Goal: Transaction & Acquisition: Obtain resource

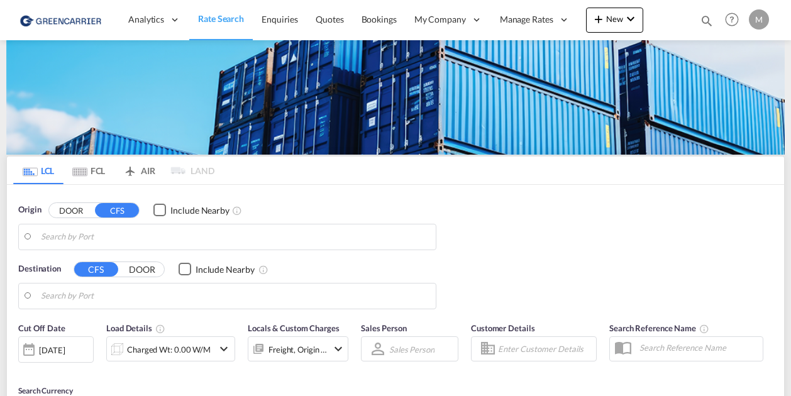
type input "Qingdao Pt, SD, CNQDG"
type input "CZ-54302, Vrchlabi"
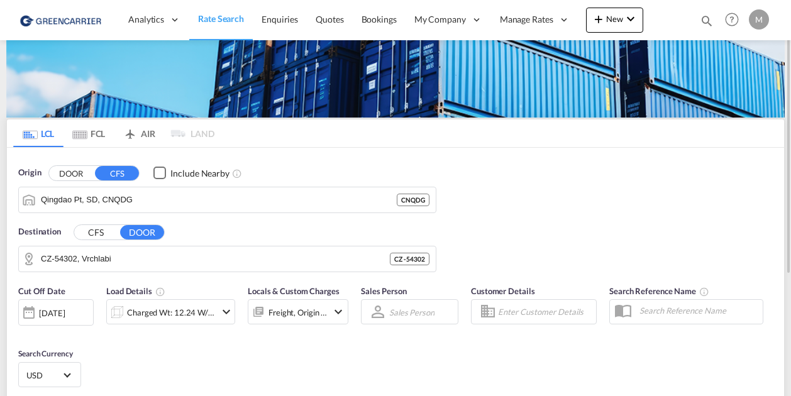
scroll to position [38, 0]
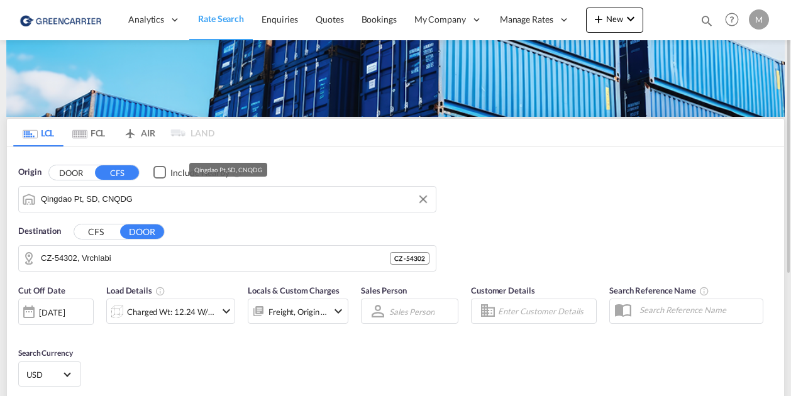
click at [160, 198] on input "Qingdao Pt, SD, CNQDG" at bounding box center [235, 199] width 388 height 19
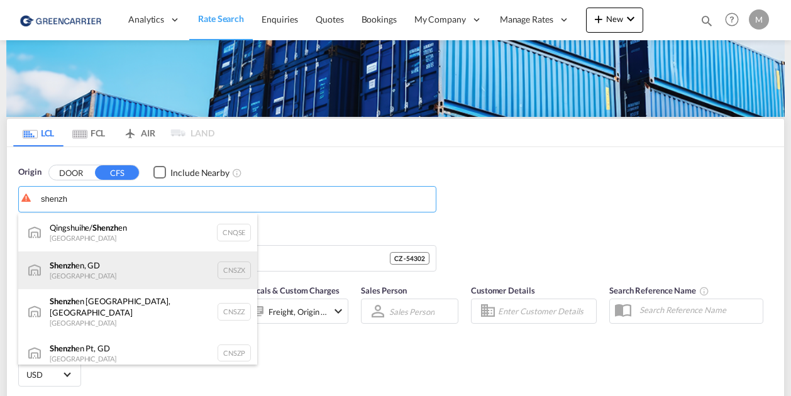
click at [107, 278] on div "Shenzh en, GD [GEOGRAPHIC_DATA] CNSZX" at bounding box center [137, 270] width 239 height 38
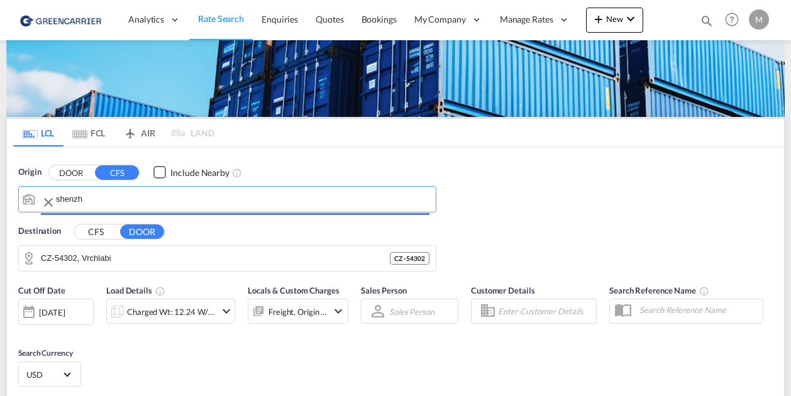
type input "[GEOGRAPHIC_DATA], GD, CNSZX"
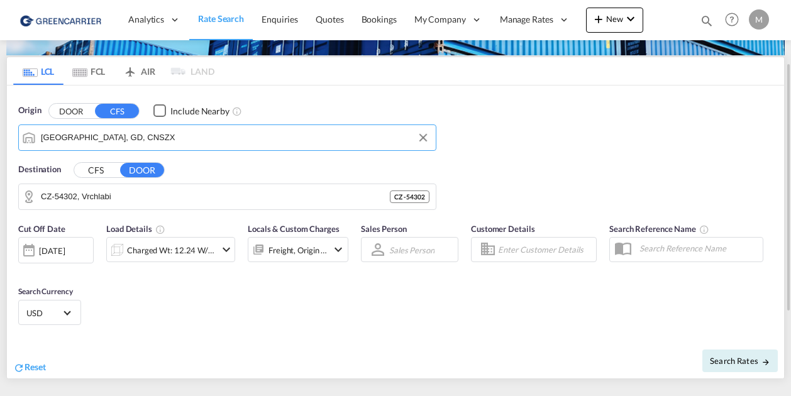
scroll to position [100, 0]
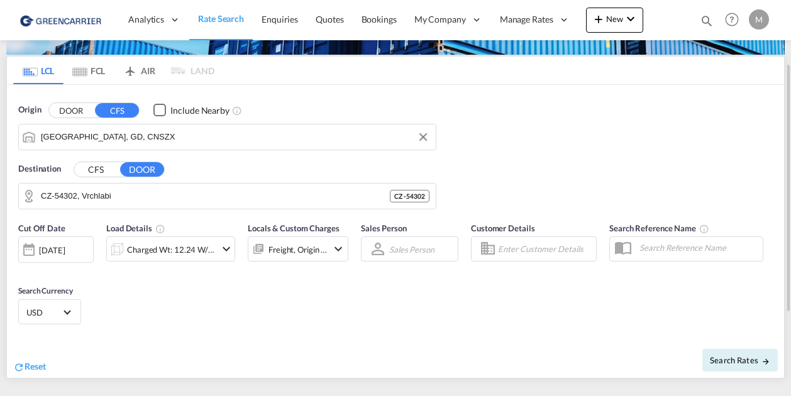
click at [96, 175] on div "CFS DOOR" at bounding box center [119, 170] width 91 height 16
click at [102, 172] on button "CFS" at bounding box center [96, 169] width 44 height 14
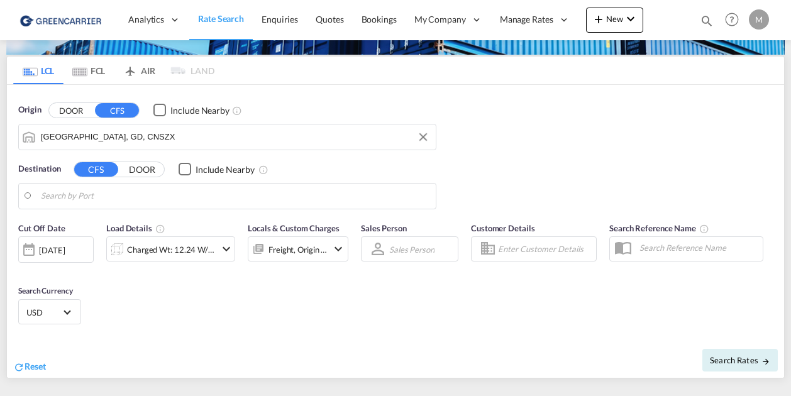
click at [140, 196] on body "Analytics Reports Dashboard Rate Search Enquiries Quotes Bookings" at bounding box center [395, 198] width 791 height 396
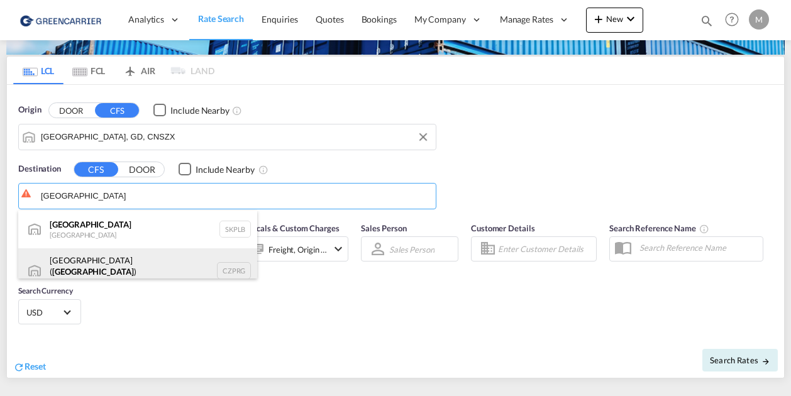
click at [127, 263] on div "[GEOGRAPHIC_DATA] ( [GEOGRAPHIC_DATA] ) [GEOGRAPHIC_DATA] CZPRG" at bounding box center [137, 270] width 239 height 45
type input "[GEOGRAPHIC_DATA] ([GEOGRAPHIC_DATA]), CZPRG"
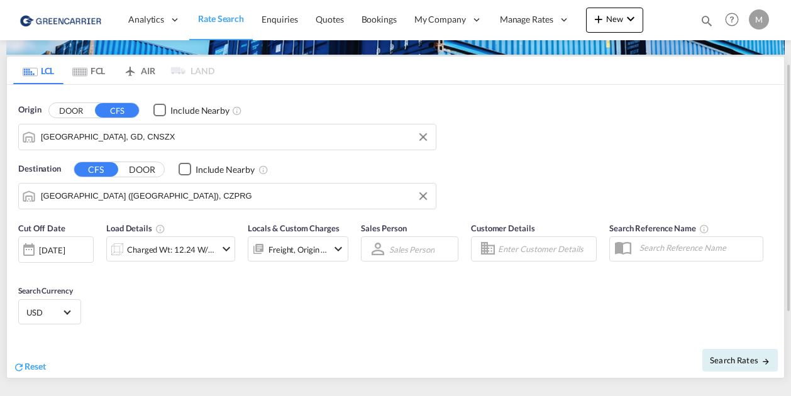
click at [65, 245] on div "[DATE]" at bounding box center [52, 250] width 26 height 11
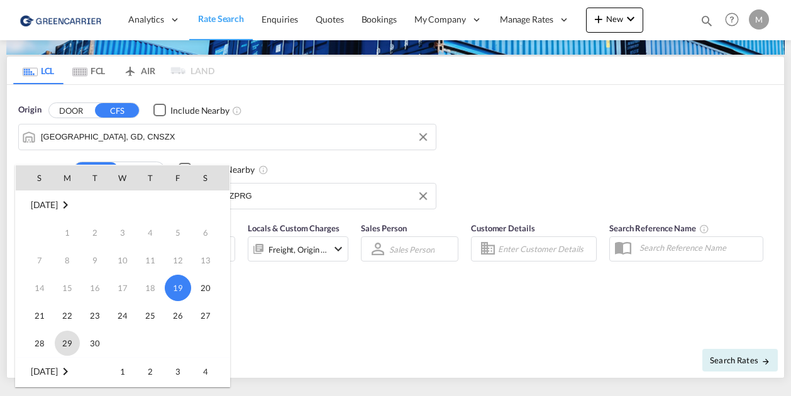
click at [65, 344] on span "29" at bounding box center [67, 343] width 25 height 25
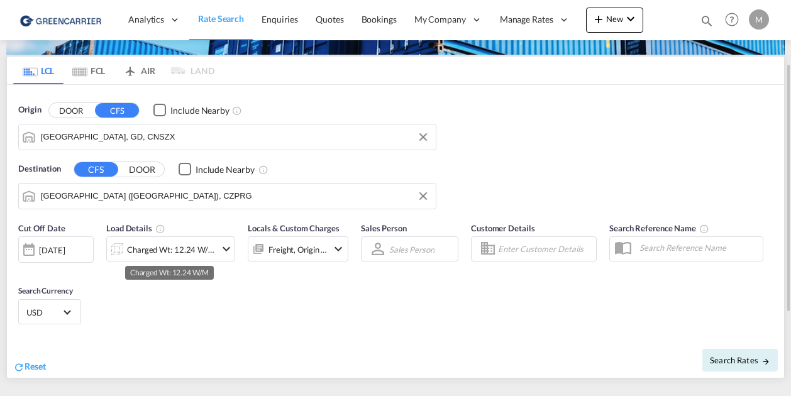
click at [145, 256] on div "Charged Wt: 12.24 W/M" at bounding box center [171, 250] width 89 height 18
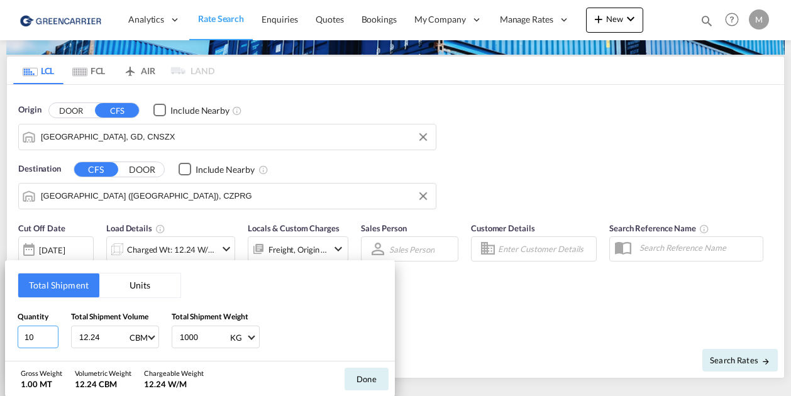
click at [41, 339] on input "10" at bounding box center [38, 337] width 41 height 23
type input "1"
type input "68"
click at [138, 296] on button "Units" at bounding box center [139, 285] width 81 height 24
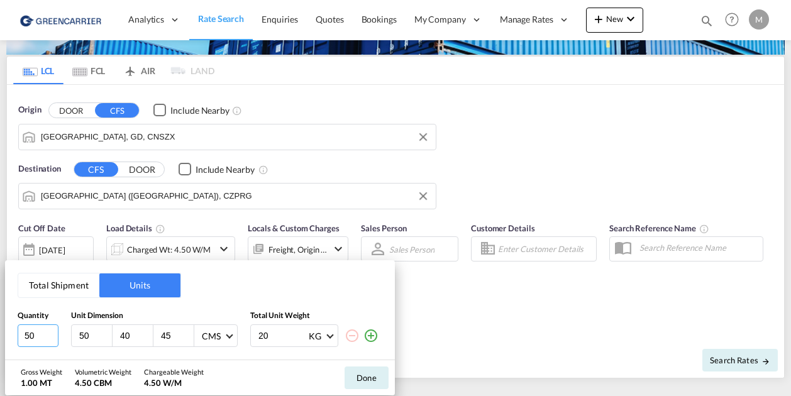
click at [33, 346] on input "50" at bounding box center [38, 335] width 41 height 23
click at [26, 331] on input "50" at bounding box center [38, 335] width 41 height 23
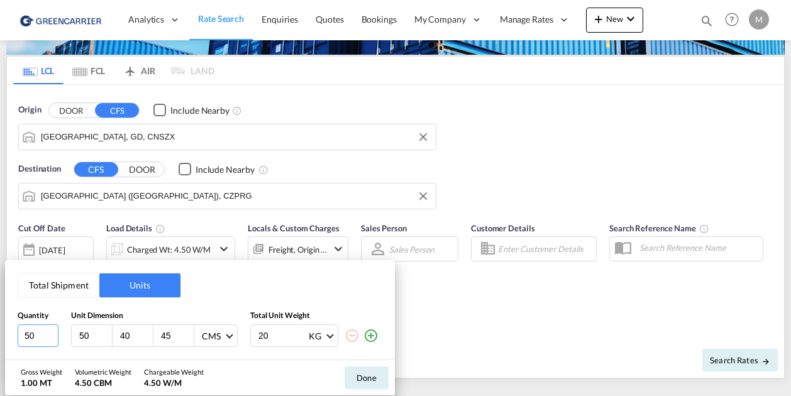
click at [26, 331] on input "50" at bounding box center [38, 335] width 41 height 23
type input "68"
click at [294, 282] on div "Total Shipment Units Quantity Unit Dimension Total Unit Weight 68 50 40 45 CMS …" at bounding box center [200, 309] width 390 height 99
click at [356, 377] on button "Done" at bounding box center [366, 377] width 44 height 23
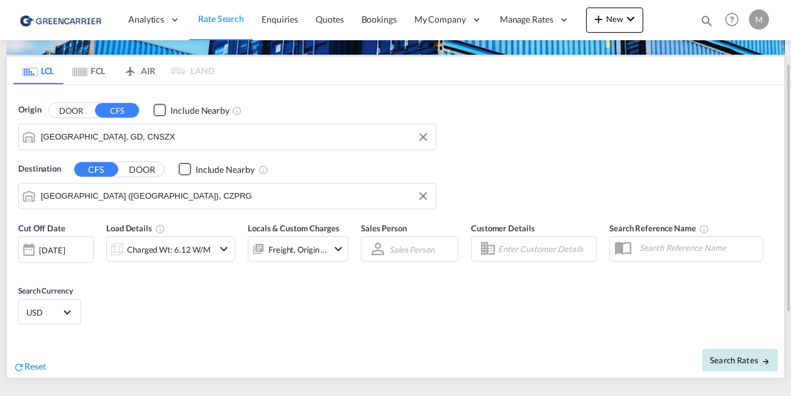
click at [721, 366] on button "Search Rates" at bounding box center [739, 360] width 75 height 23
type input "CNSZX to CZPRG / [DATE]"
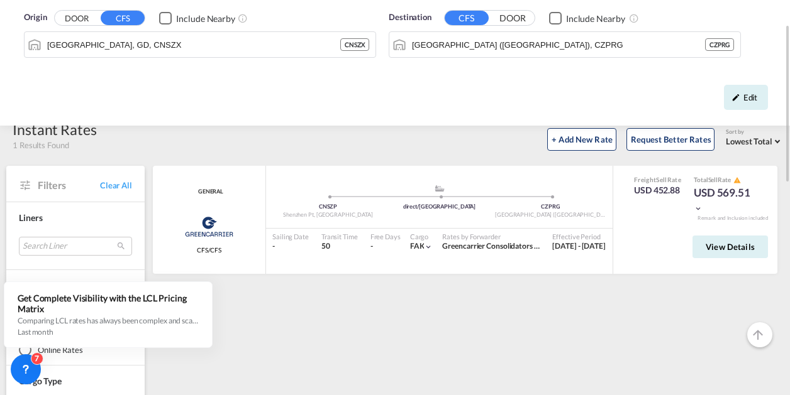
scroll to position [59, 0]
